Goal: Task Accomplishment & Management: Manage account settings

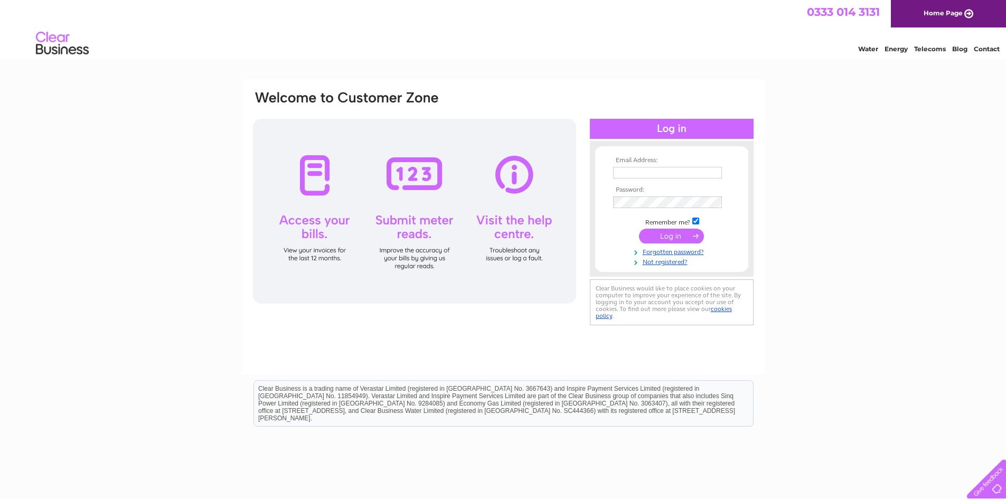
click at [637, 173] on input "text" at bounding box center [667, 173] width 109 height 12
type input "vicky-panache@outlook.com"
click at [692, 232] on input "submit" at bounding box center [671, 236] width 65 height 15
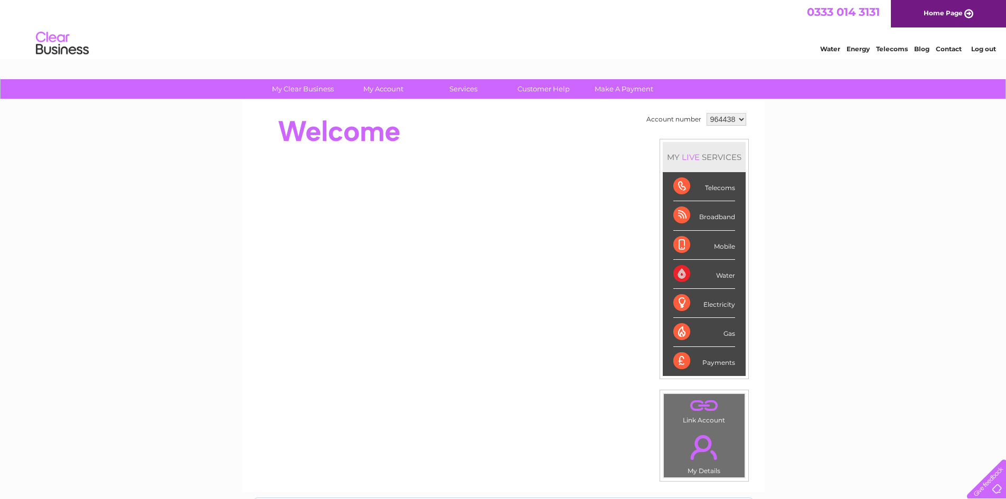
click at [682, 360] on div "Payments" at bounding box center [704, 361] width 62 height 29
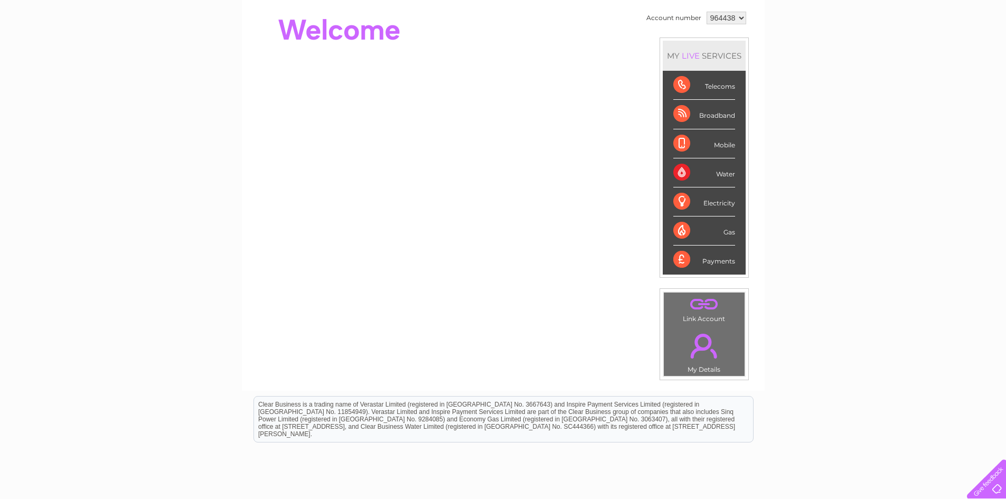
scroll to position [106, 0]
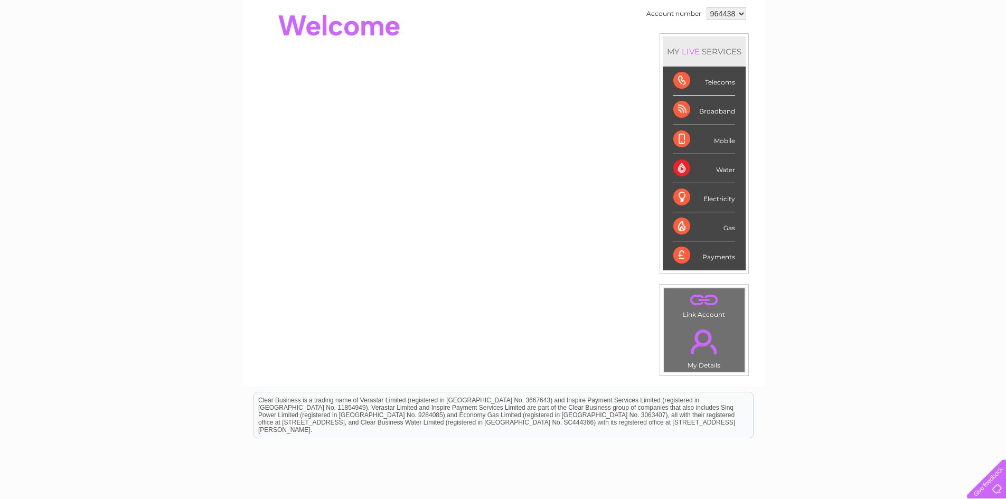
click at [793, 306] on div "My Clear Business Login Details My Details My Preferences Link Account My Accou…" at bounding box center [503, 270] width 1006 height 593
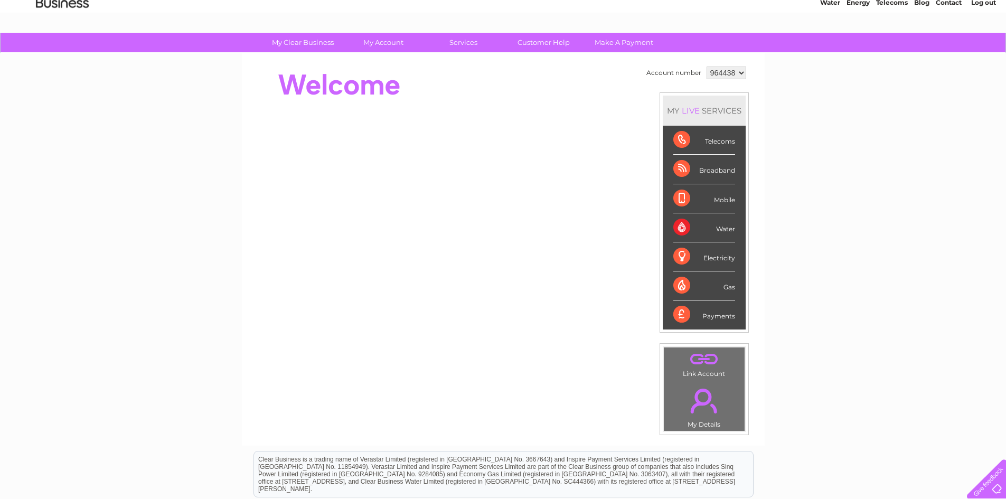
scroll to position [0, 0]
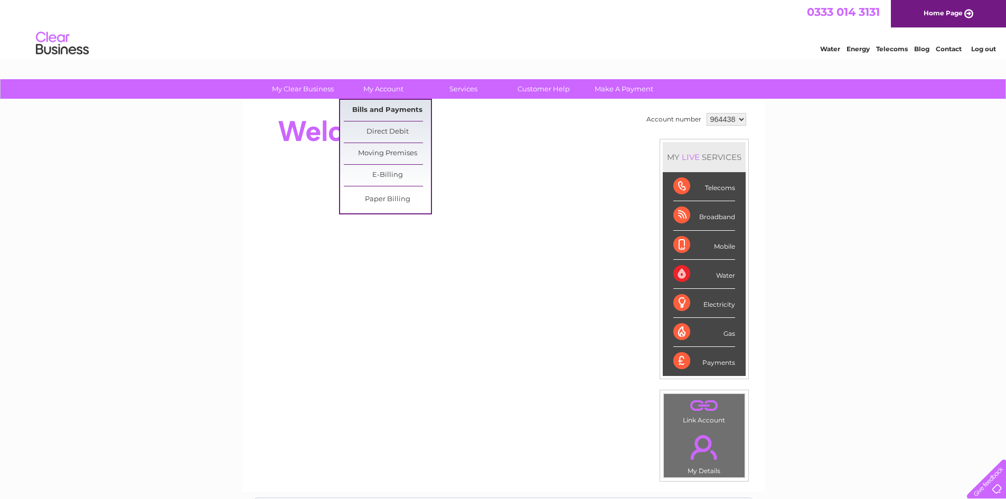
click at [395, 106] on link "Bills and Payments" at bounding box center [387, 110] width 87 height 21
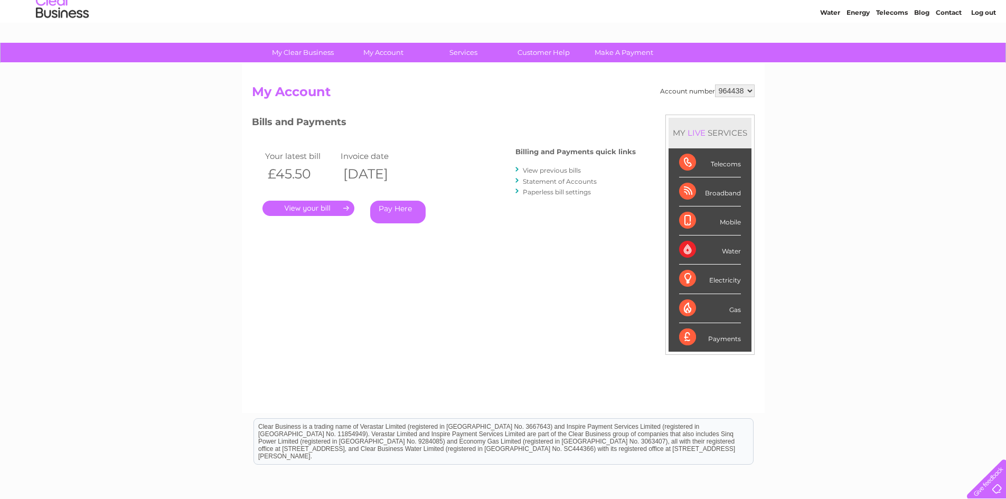
scroll to position [53, 0]
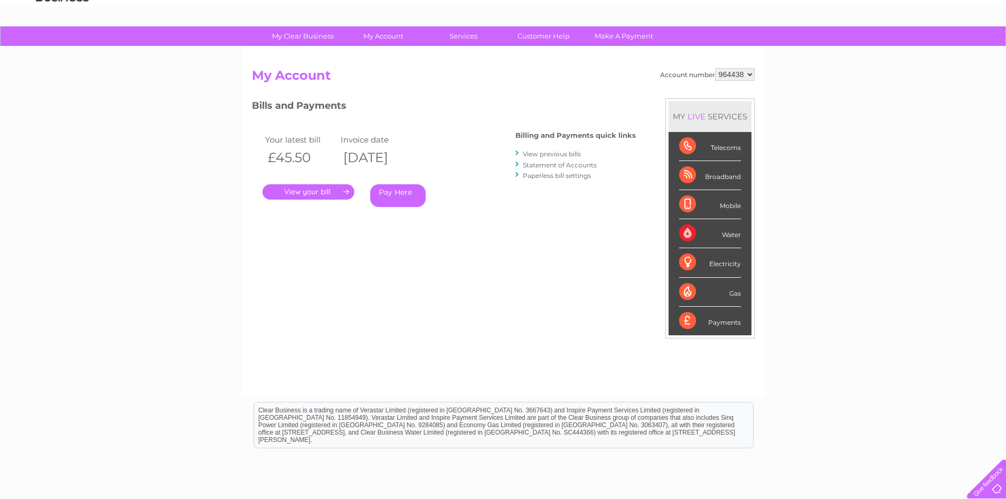
click at [291, 192] on link "." at bounding box center [308, 191] width 92 height 15
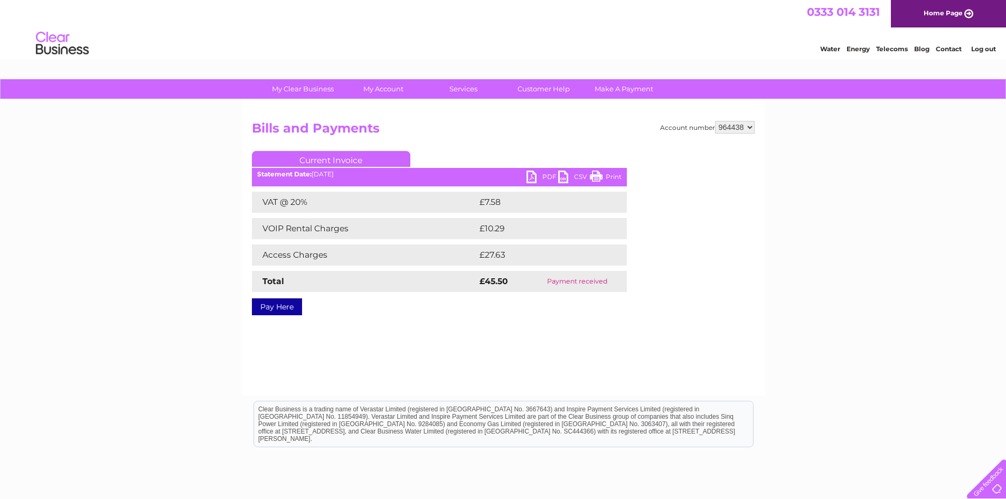
click at [533, 174] on link "PDF" at bounding box center [542, 178] width 32 height 15
